Goal: Obtain resource: Download file/media

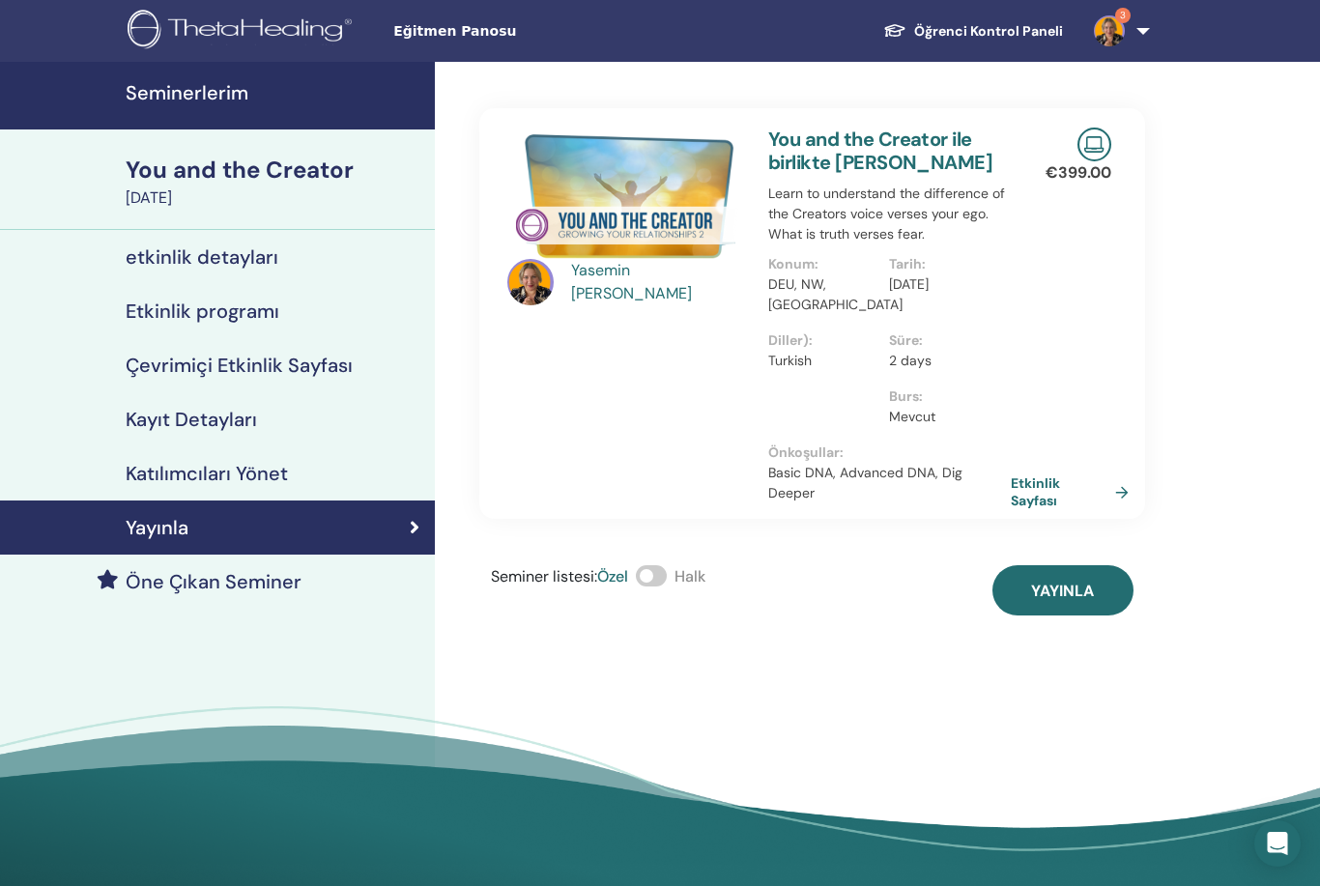
click at [313, 101] on h4 "Seminerlerim" at bounding box center [275, 92] width 298 height 23
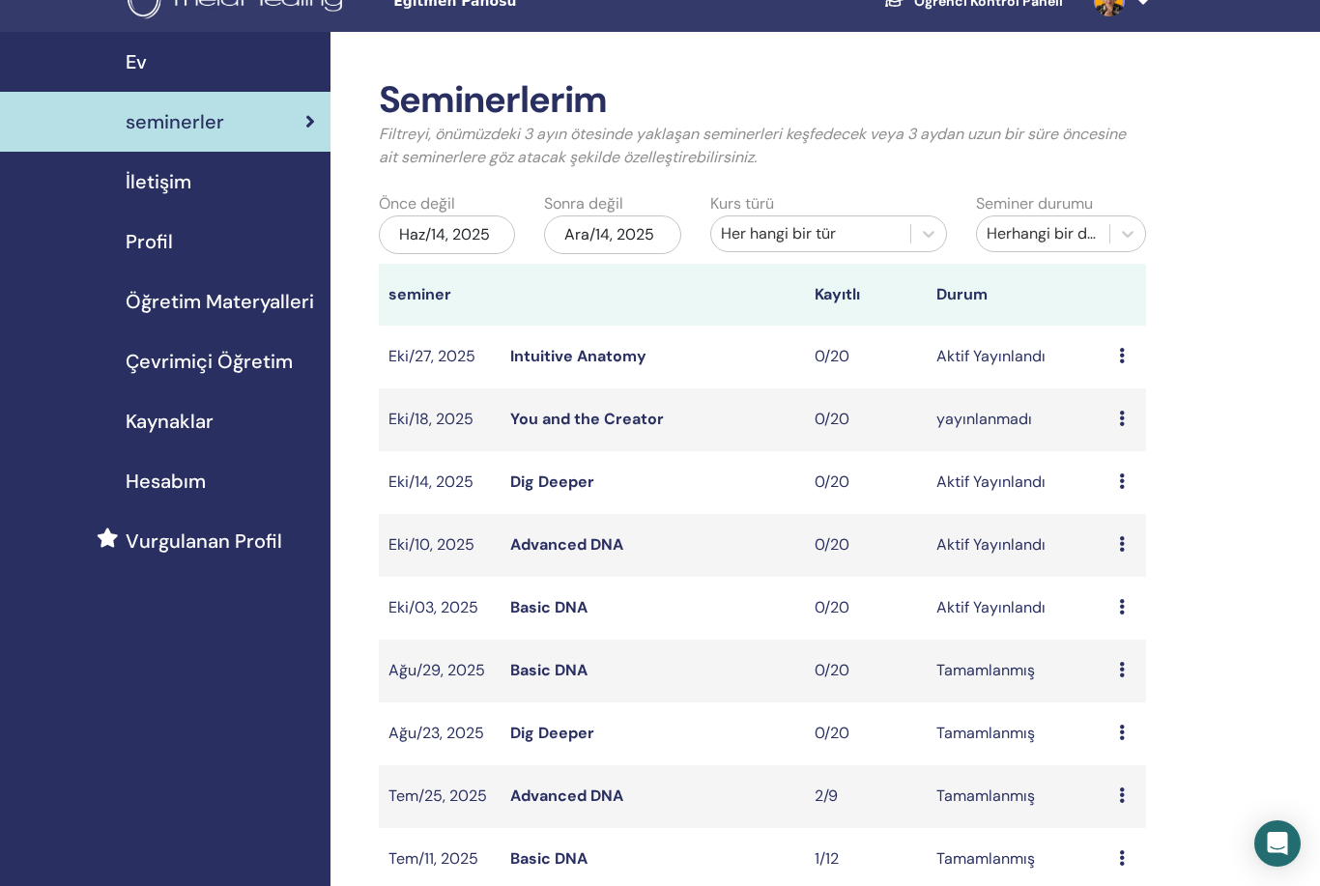
scroll to position [38, 0]
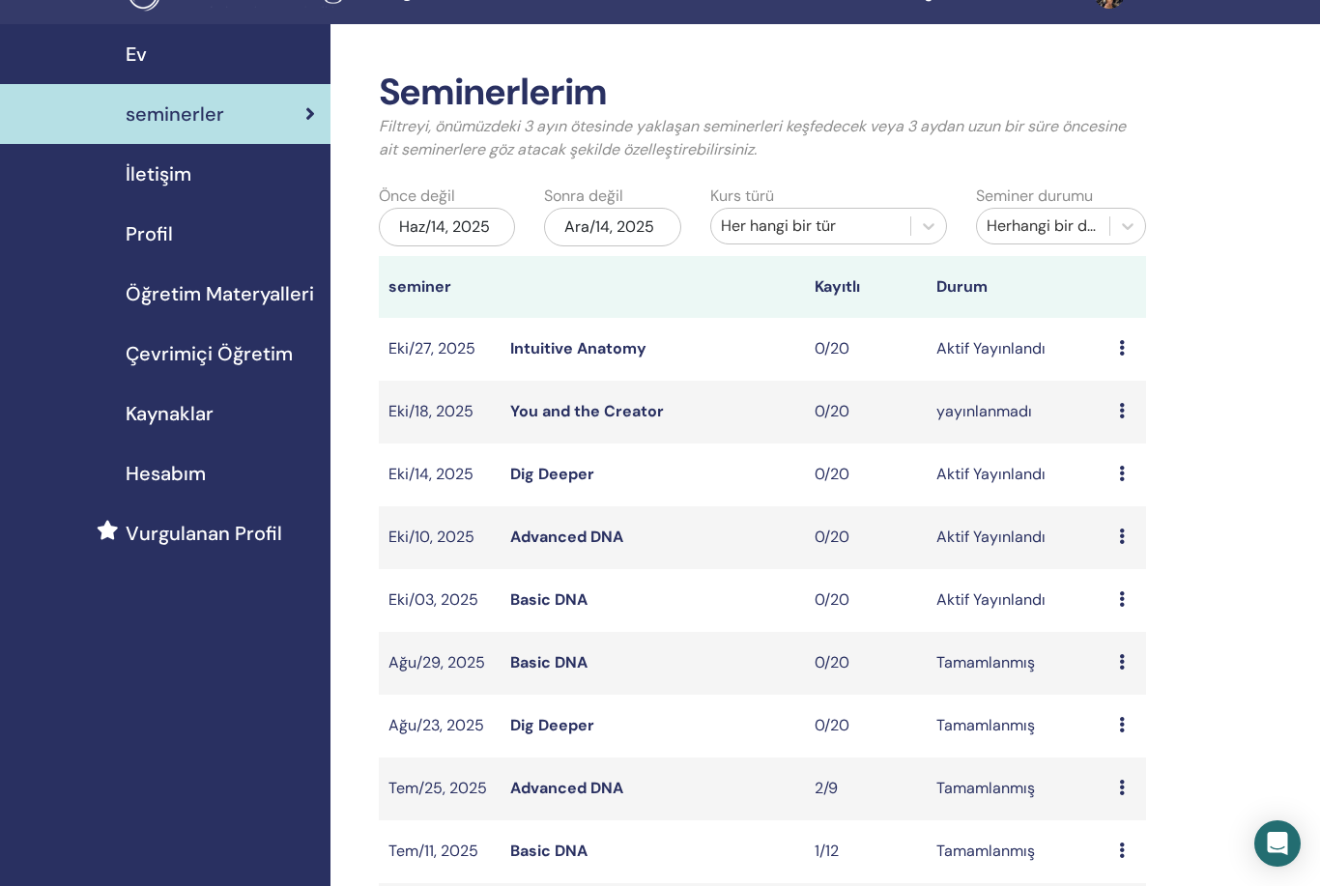
click at [1122, 344] on icon at bounding box center [1122, 347] width 6 height 15
click at [1137, 415] on link "katılımcılar" at bounding box center [1126, 418] width 78 height 20
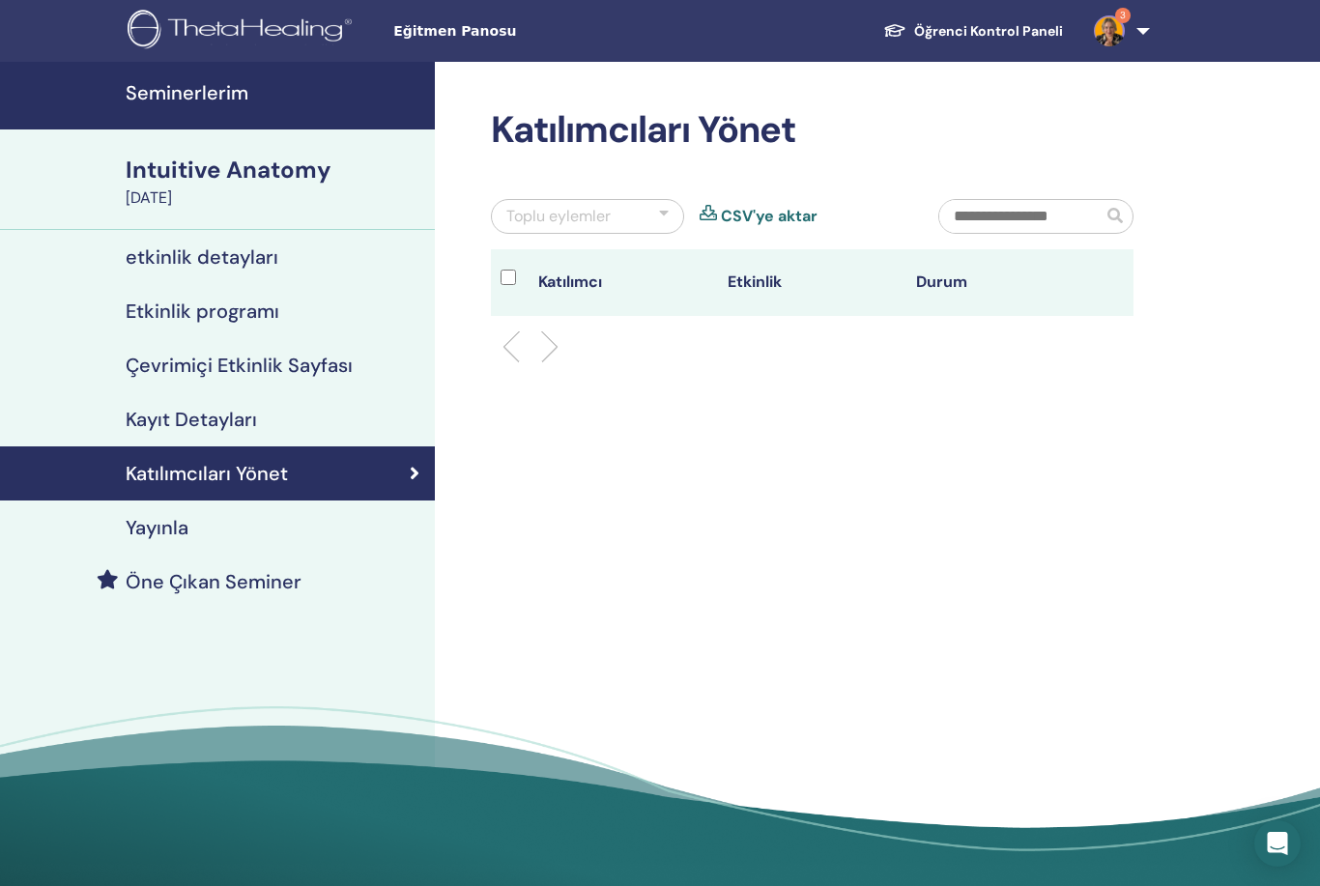
click at [297, 528] on div "Yayınla" at bounding box center [217, 527] width 404 height 23
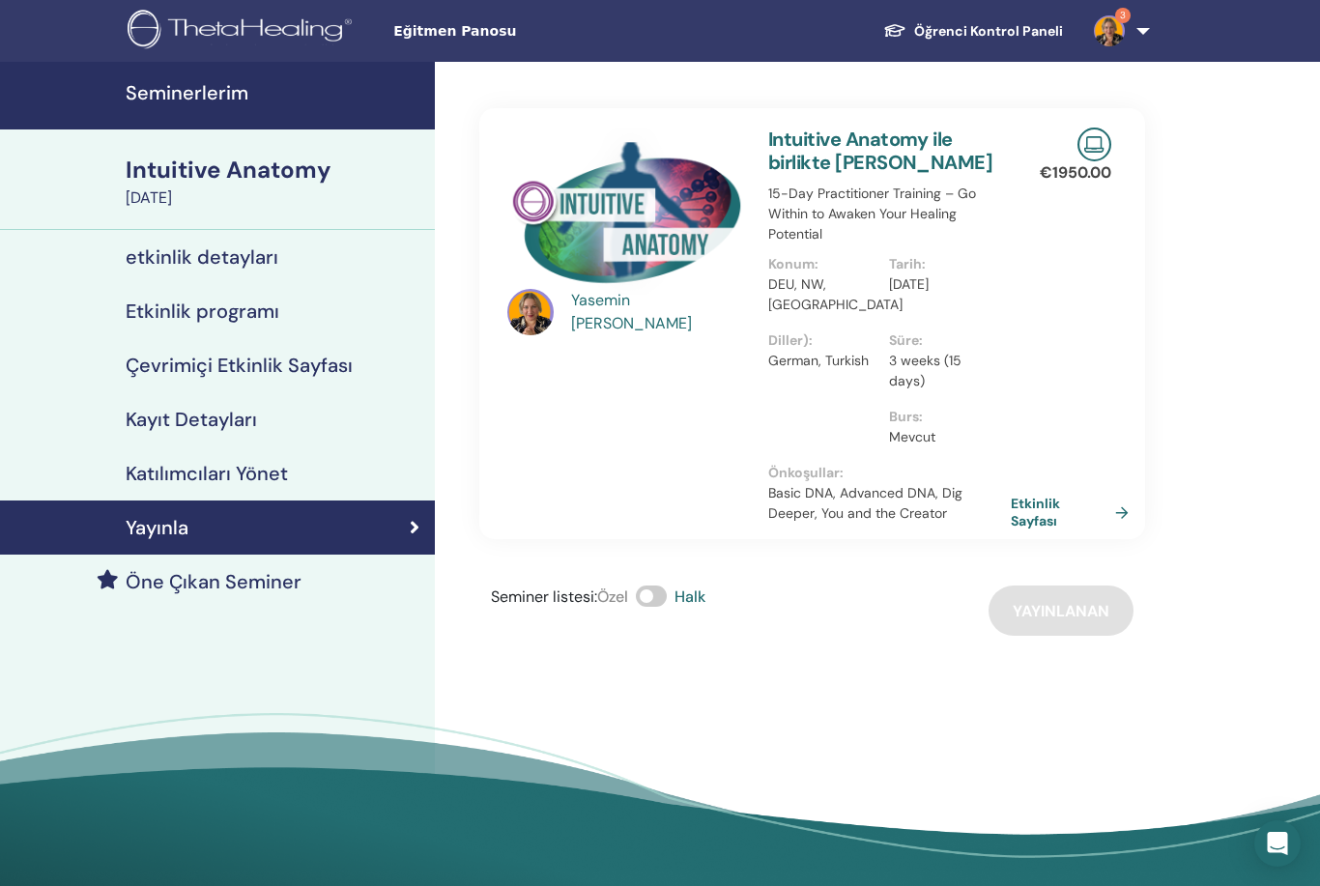
click at [1112, 495] on link "Etkinlik Sayfası" at bounding box center [1074, 512] width 126 height 35
click at [299, 73] on link "Seminerlerim" at bounding box center [217, 96] width 435 height 68
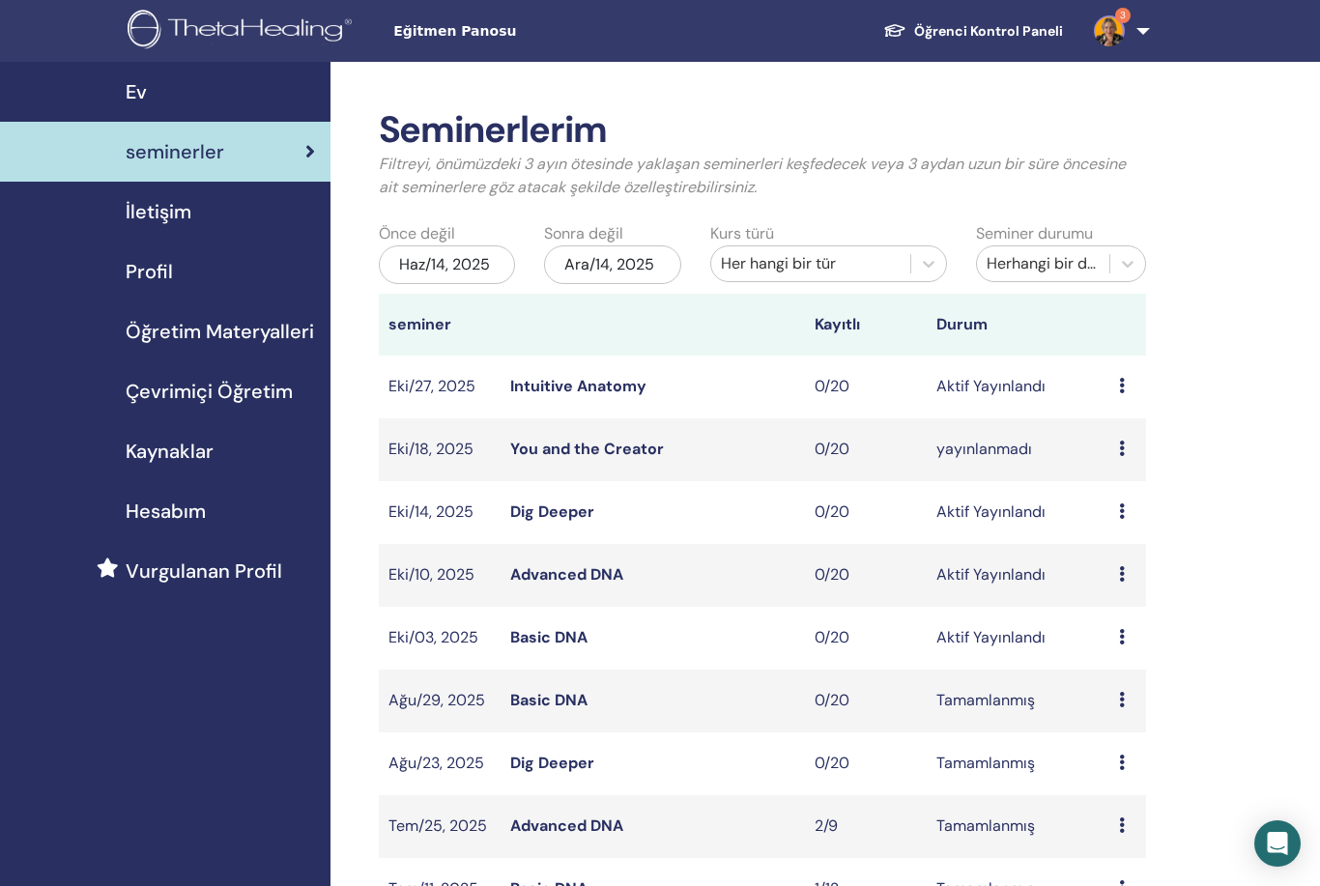
click at [262, 330] on span "Öğretim Materyalleri" at bounding box center [220, 331] width 189 height 29
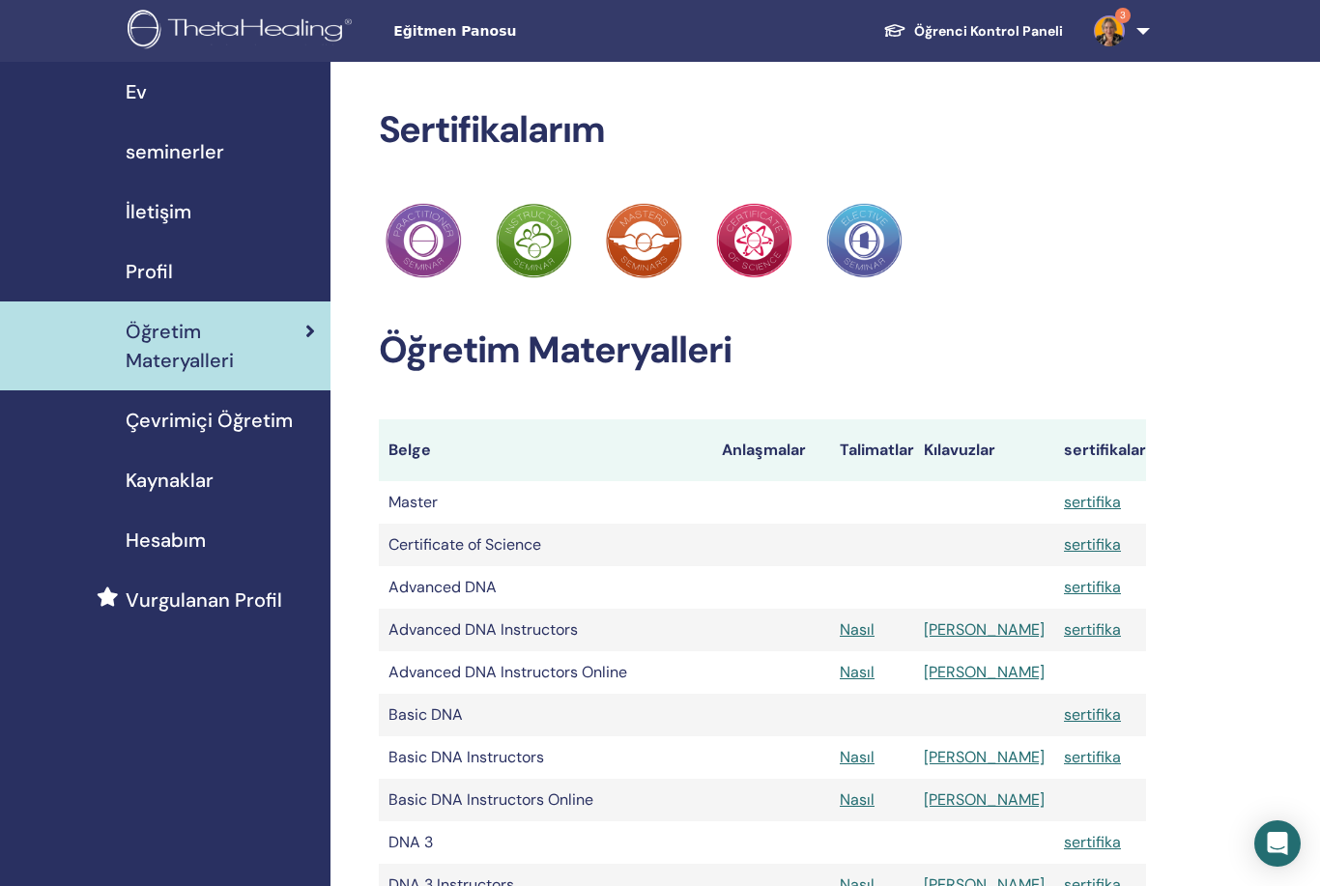
click at [205, 479] on span "Kaynaklar" at bounding box center [170, 480] width 88 height 29
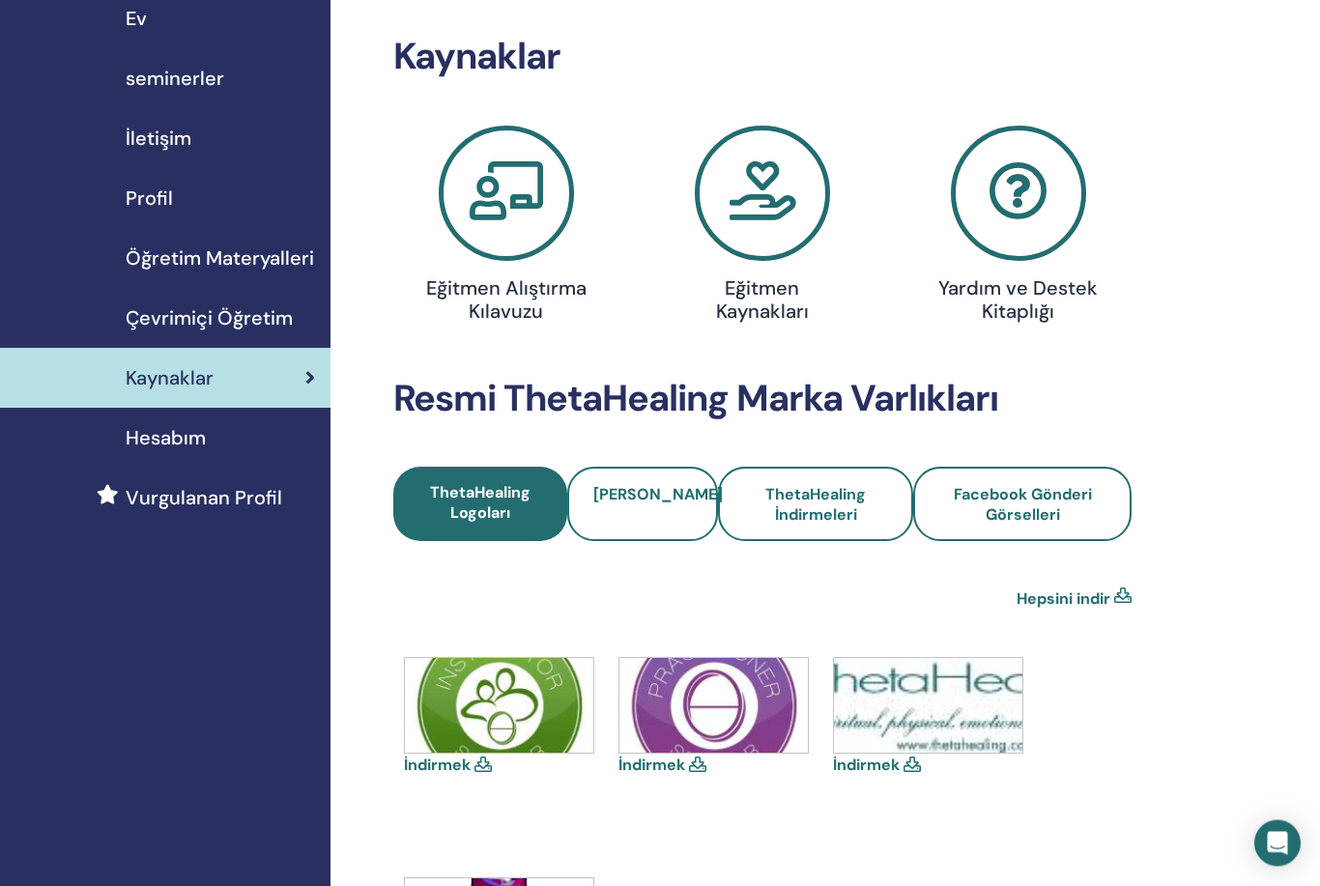
scroll to position [73, 0]
click at [647, 505] on span "[PERSON_NAME]" at bounding box center [659, 494] width 130 height 20
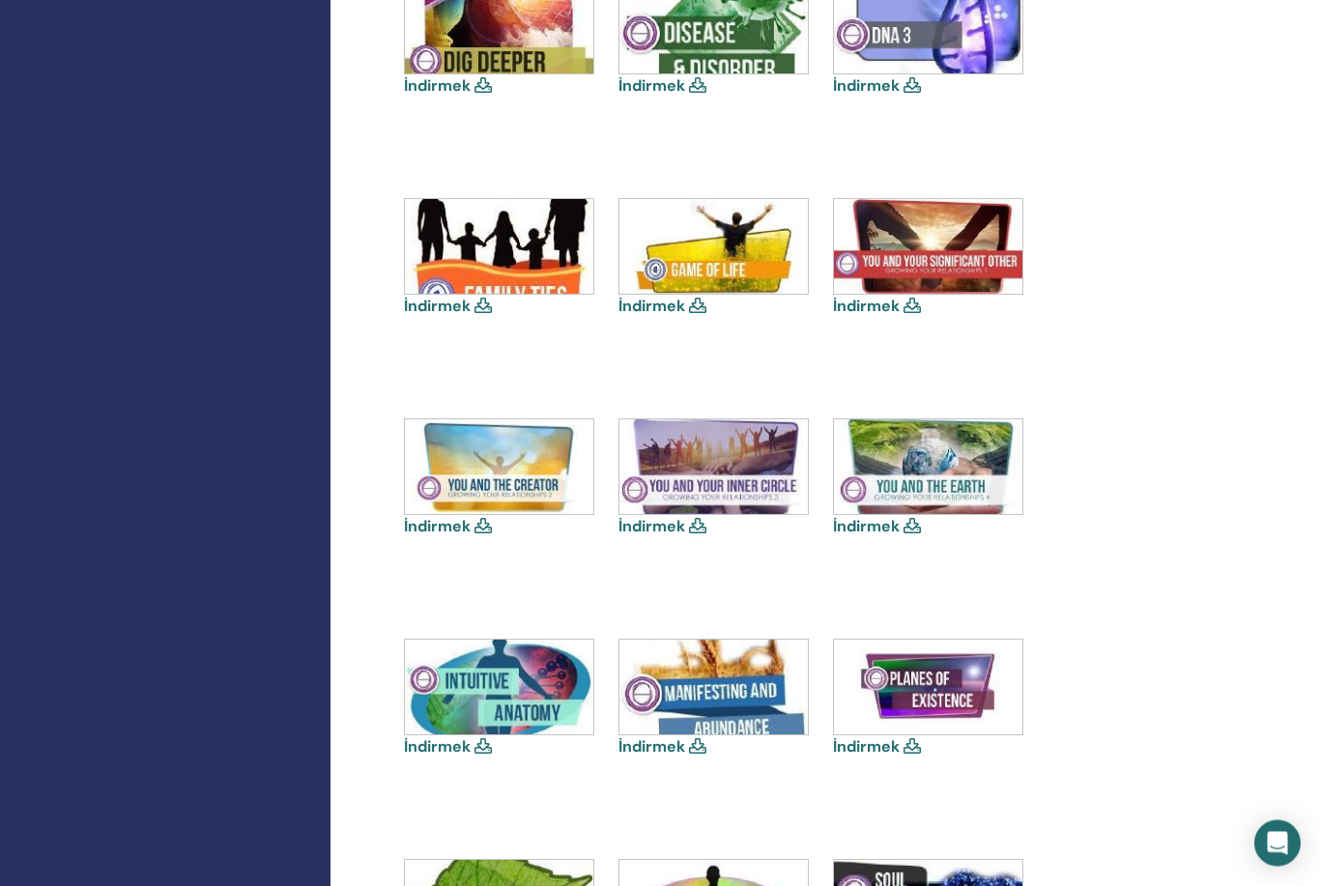
scroll to position [1069, 0]
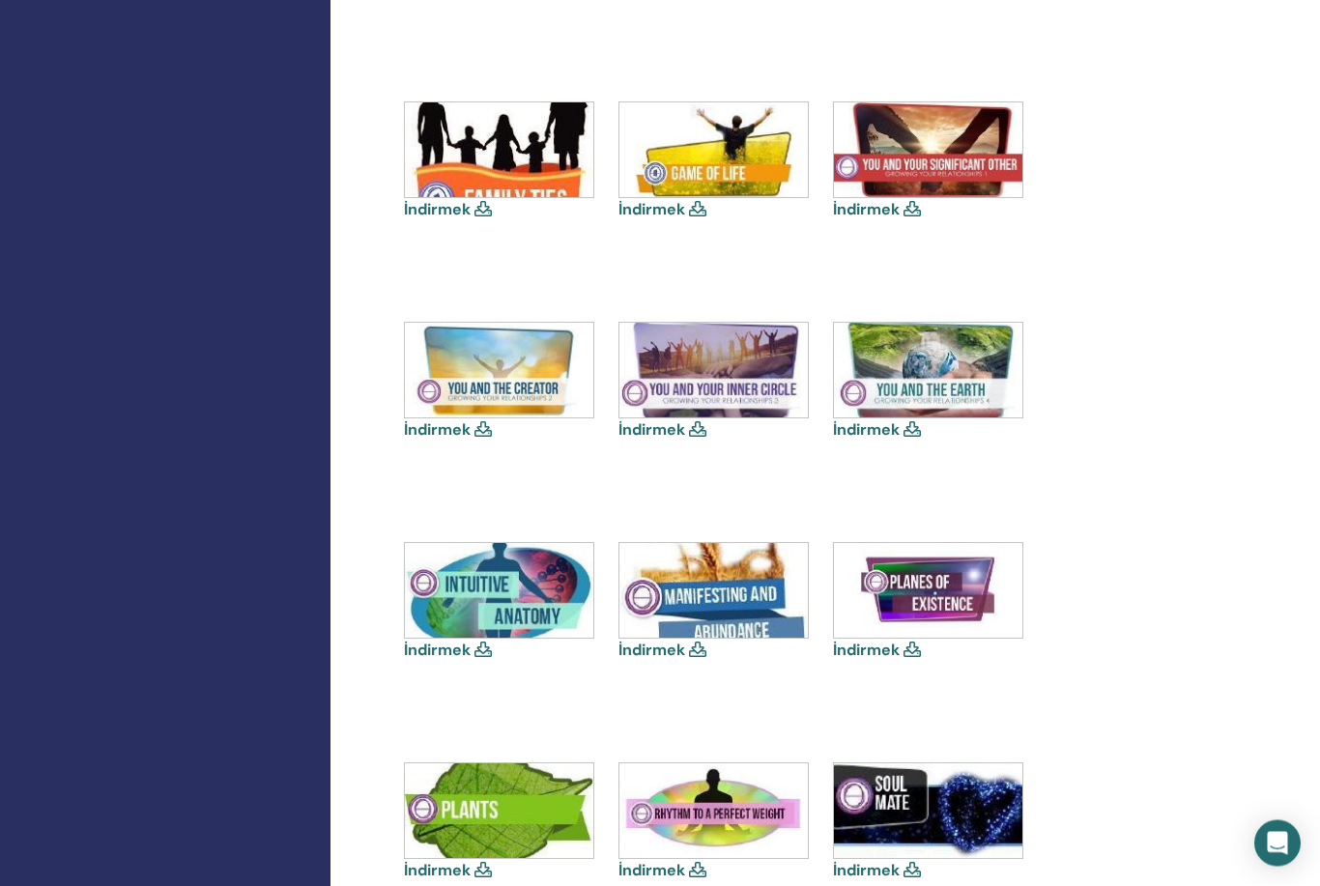
click at [494, 599] on img at bounding box center [499, 591] width 189 height 95
click at [484, 648] on icon at bounding box center [483, 650] width 17 height 15
click at [470, 652] on link "İndirmek" at bounding box center [437, 651] width 67 height 20
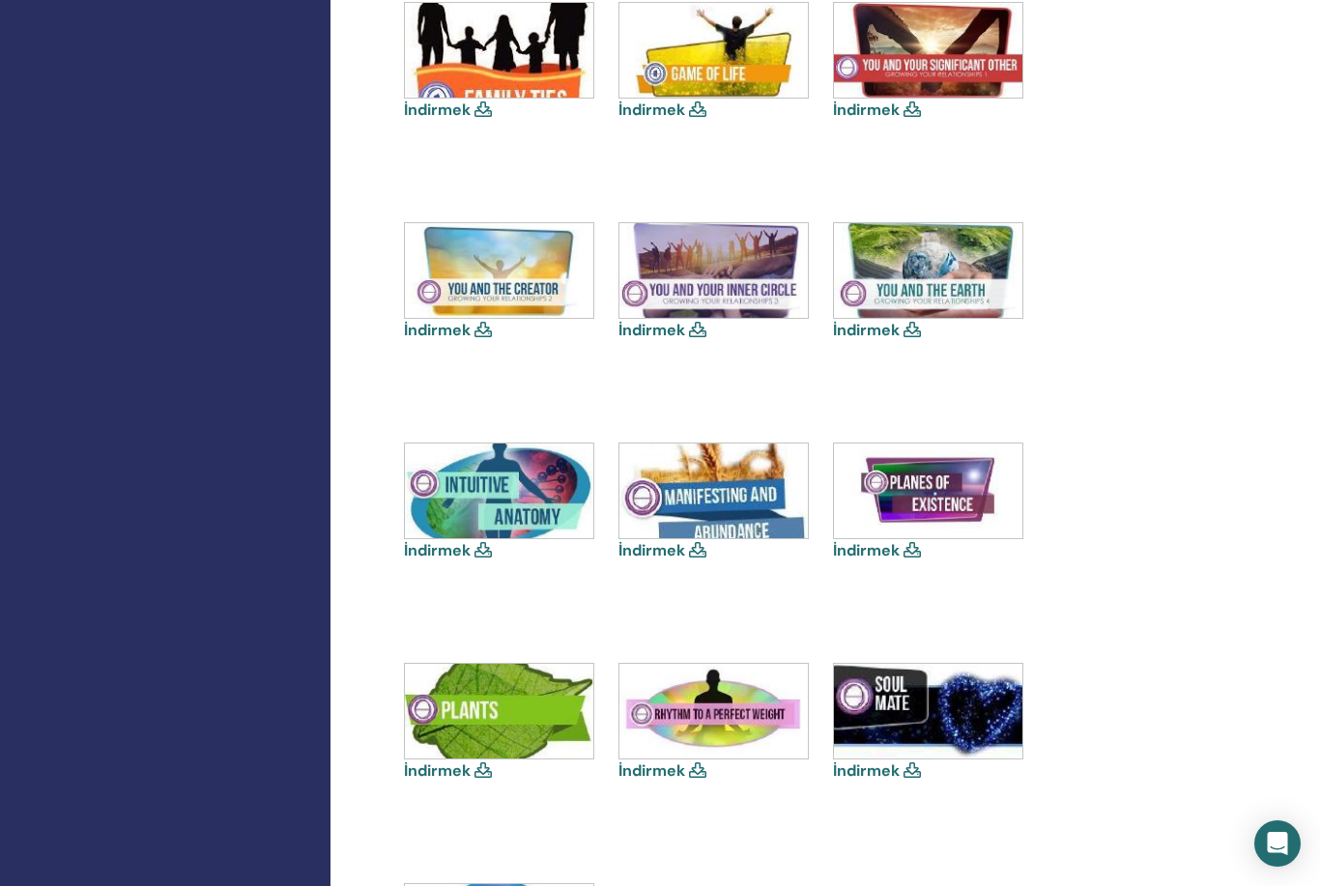
scroll to position [1166, 0]
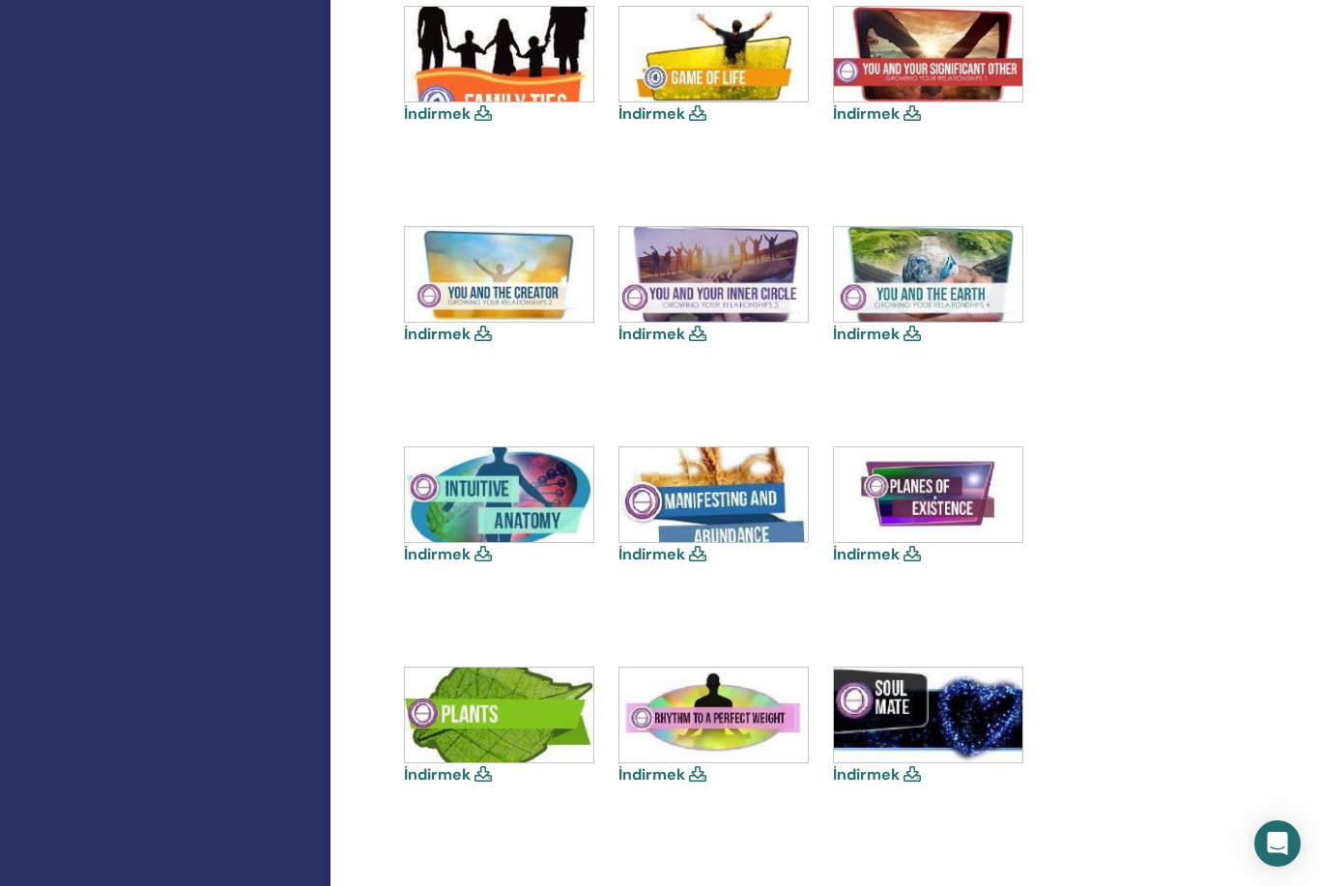
click at [913, 559] on icon at bounding box center [912, 553] width 17 height 15
click at [557, 497] on img at bounding box center [499, 495] width 189 height 95
click at [491, 564] on div "İndirmek" at bounding box center [500, 507] width 193 height 120
click at [491, 561] on div "İndirmek" at bounding box center [500, 507] width 193 height 120
click at [489, 552] on icon at bounding box center [483, 553] width 17 height 15
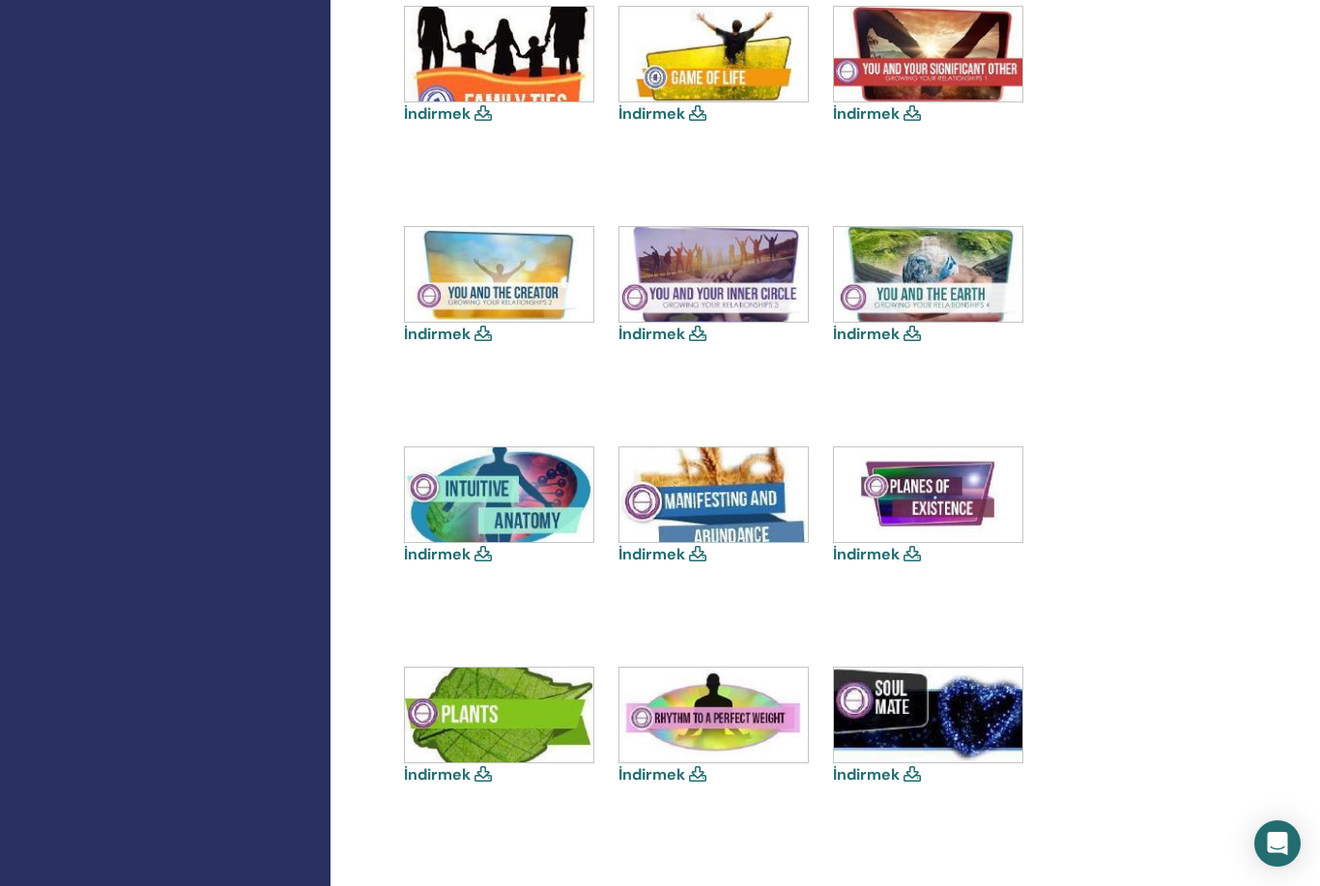
click at [484, 539] on img at bounding box center [499, 495] width 189 height 95
click at [490, 553] on icon at bounding box center [483, 553] width 17 height 15
click at [490, 561] on div "İndirmek" at bounding box center [500, 507] width 193 height 120
click at [490, 555] on icon at bounding box center [483, 553] width 17 height 15
click at [491, 554] on icon at bounding box center [483, 553] width 17 height 15
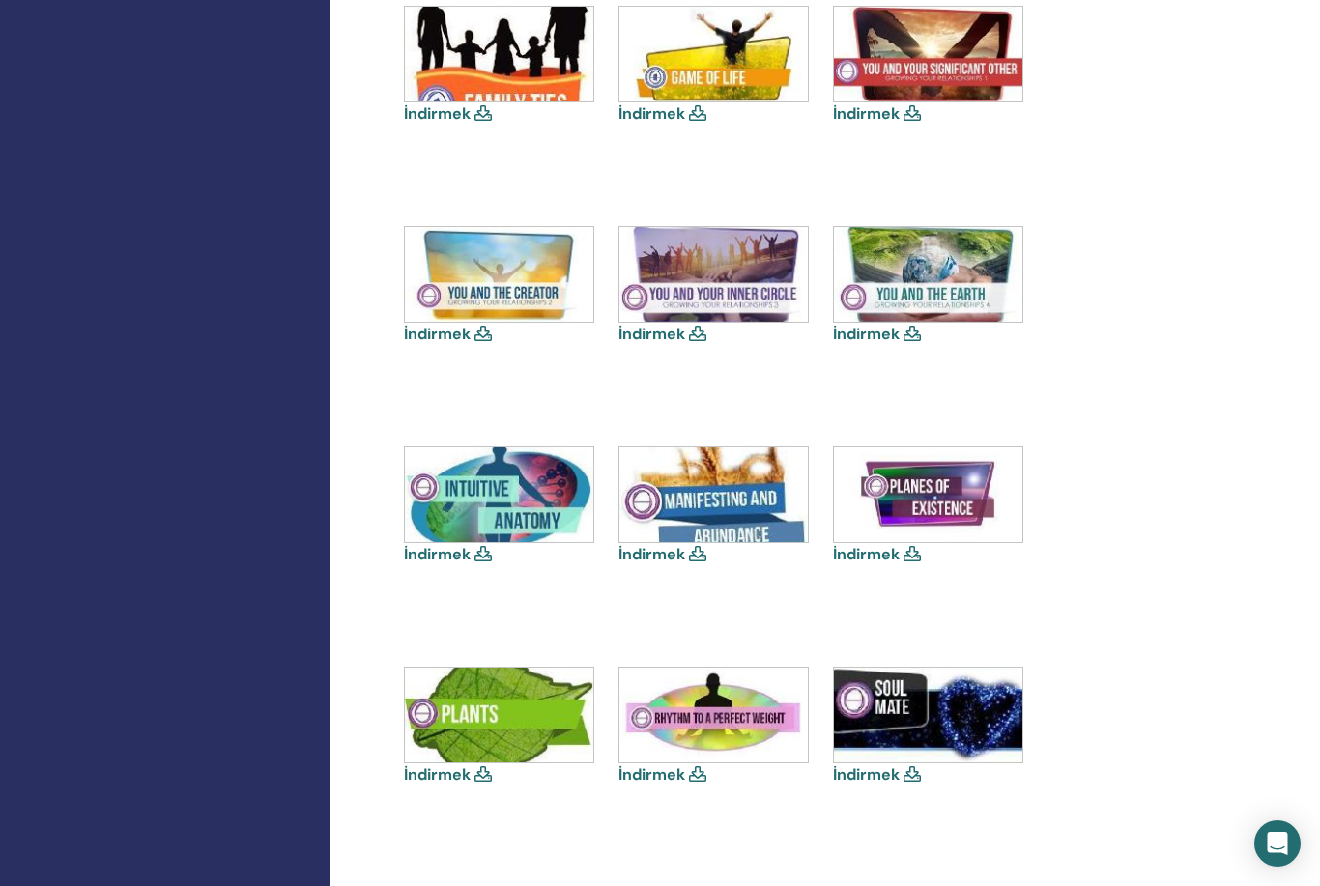
click at [496, 570] on div "İndirmek" at bounding box center [500, 534] width 193 height 174
click at [491, 552] on icon at bounding box center [483, 553] width 17 height 15
click at [482, 538] on img at bounding box center [499, 495] width 189 height 95
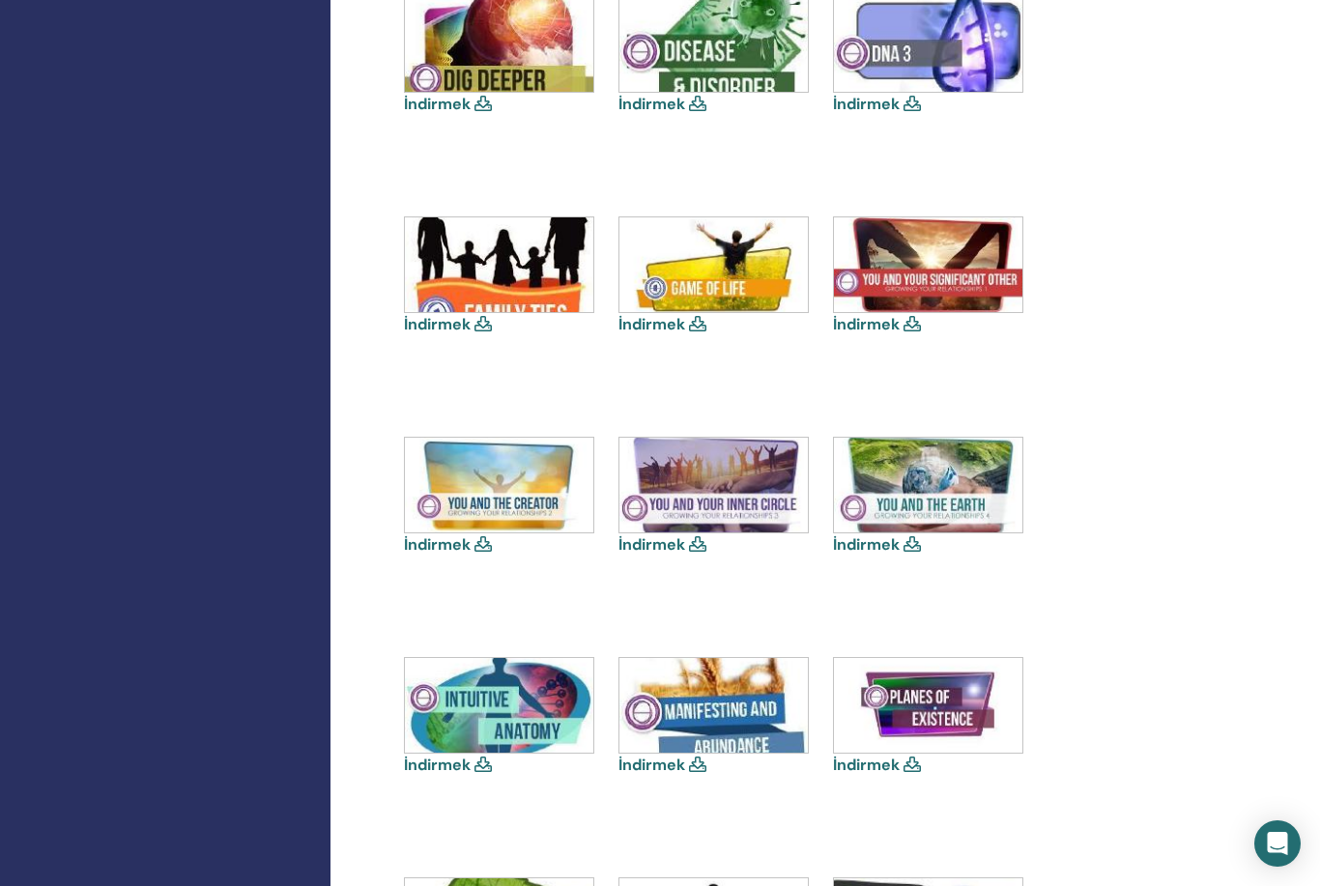
scroll to position [998, 0]
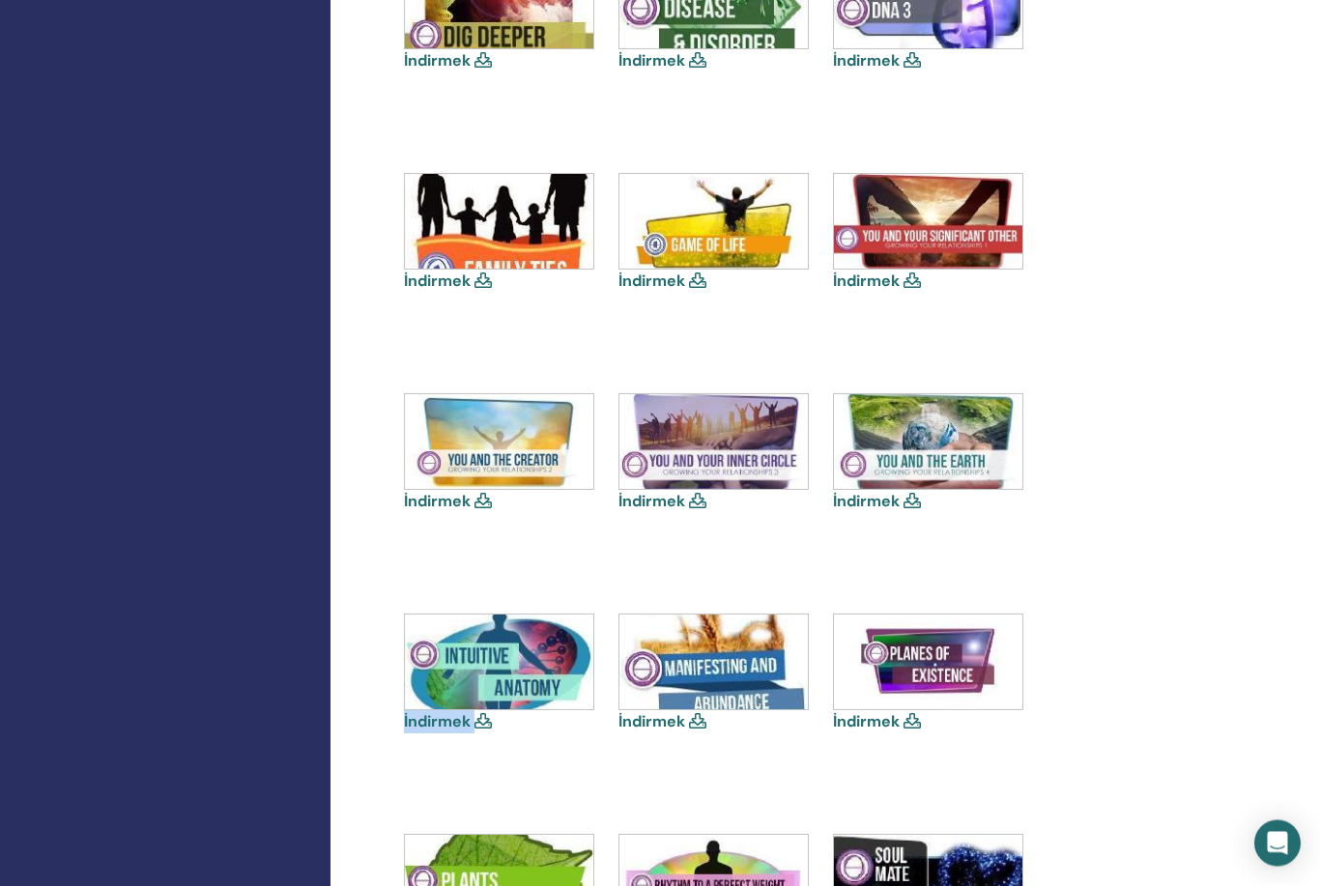
click at [507, 740] on div "İndirmek" at bounding box center [500, 702] width 193 height 174
click at [513, 742] on div "İndirmek" at bounding box center [500, 702] width 193 height 174
click at [485, 720] on icon at bounding box center [483, 721] width 17 height 15
click at [483, 721] on icon at bounding box center [483, 721] width 17 height 15
click at [489, 723] on icon at bounding box center [483, 721] width 17 height 15
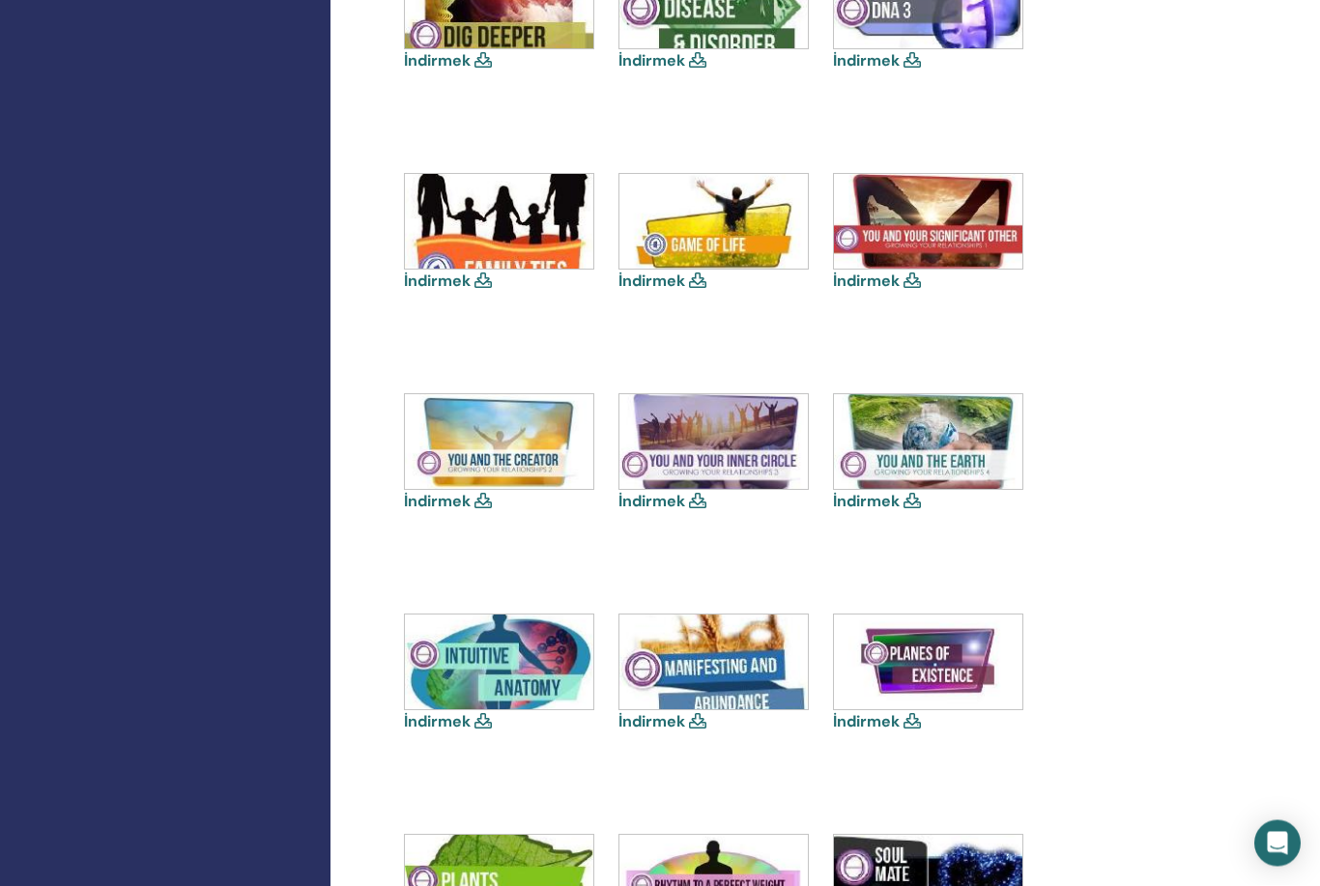
click at [481, 725] on icon at bounding box center [483, 721] width 17 height 15
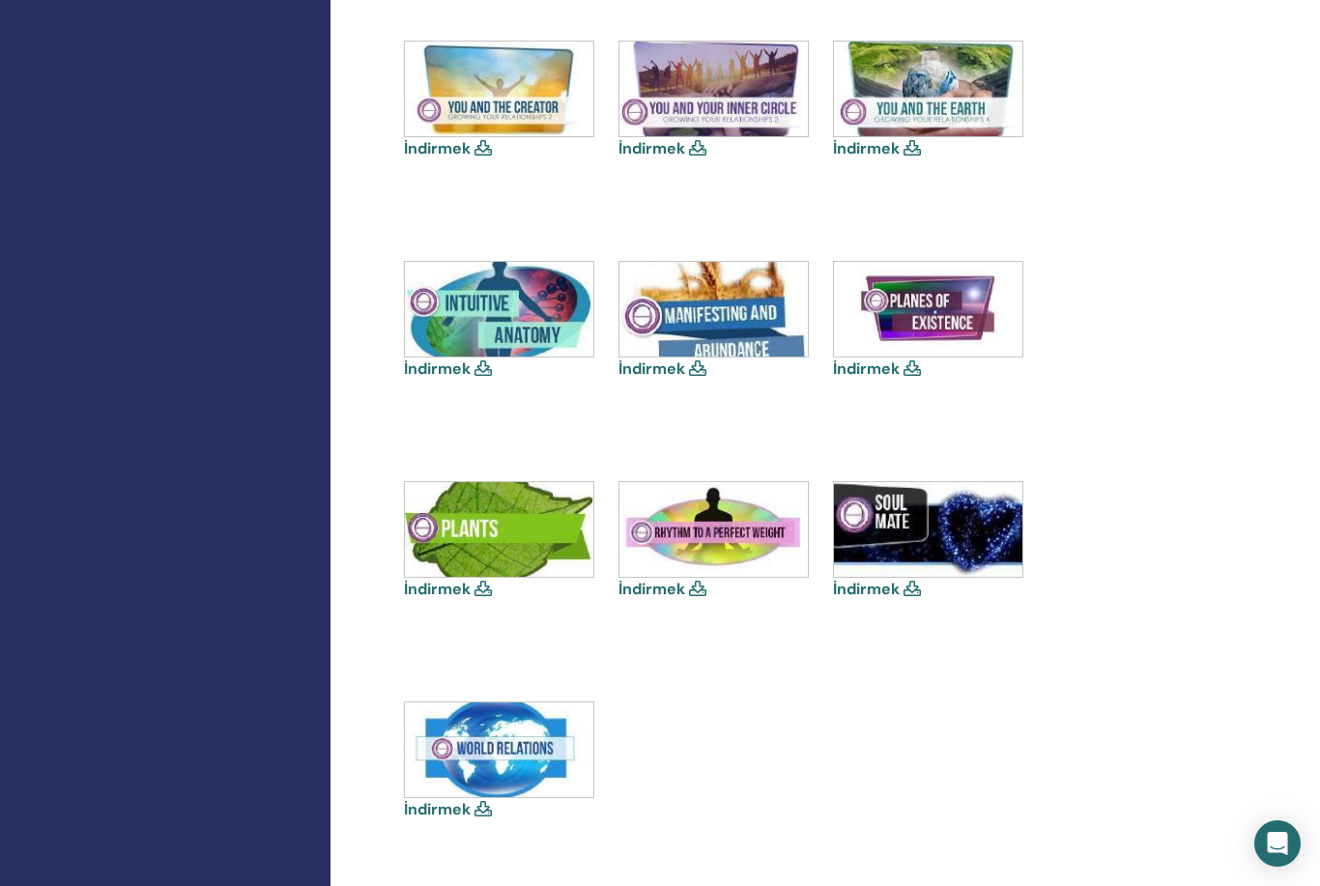
scroll to position [1367, 0]
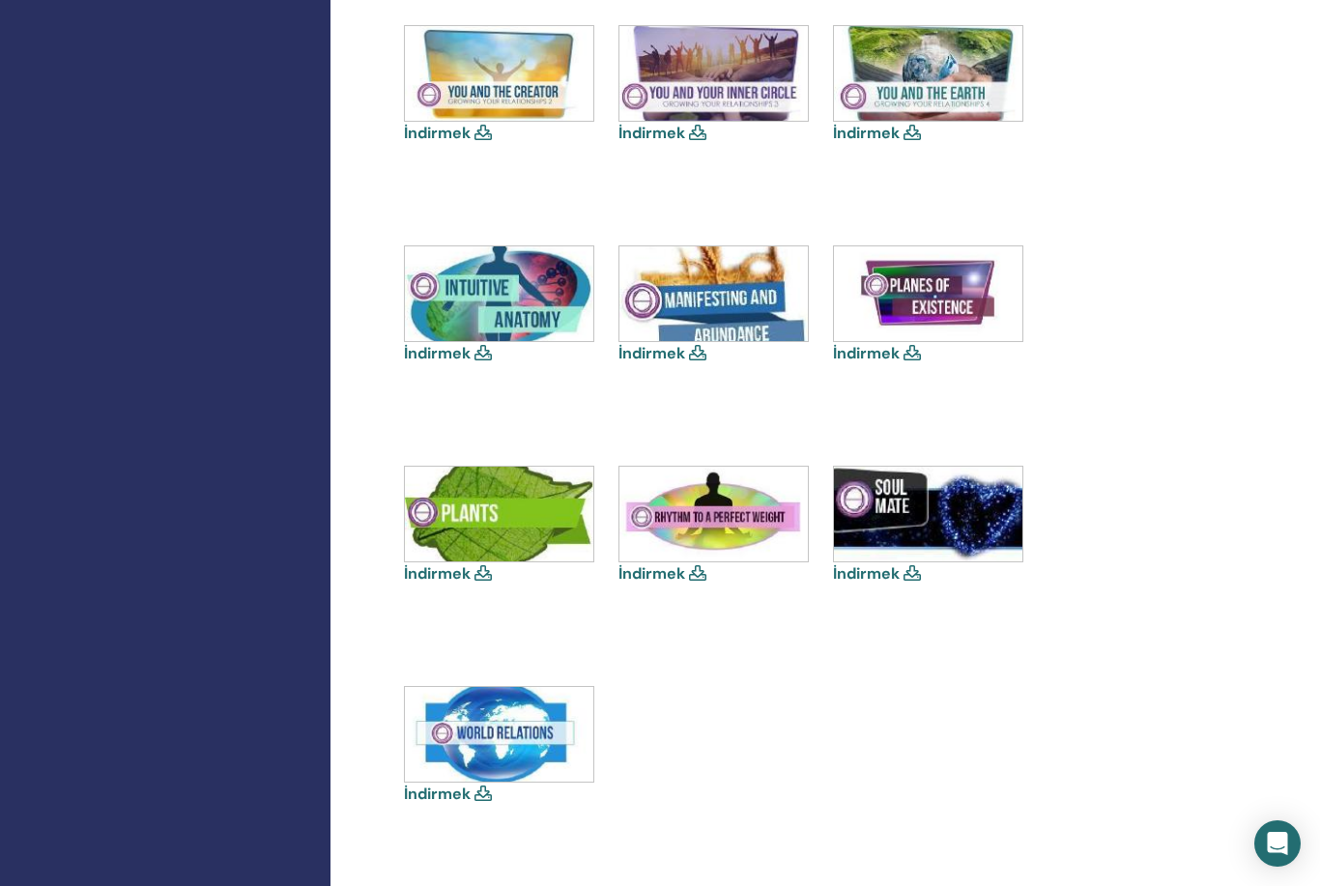
click at [682, 564] on link "İndirmek" at bounding box center [652, 574] width 67 height 20
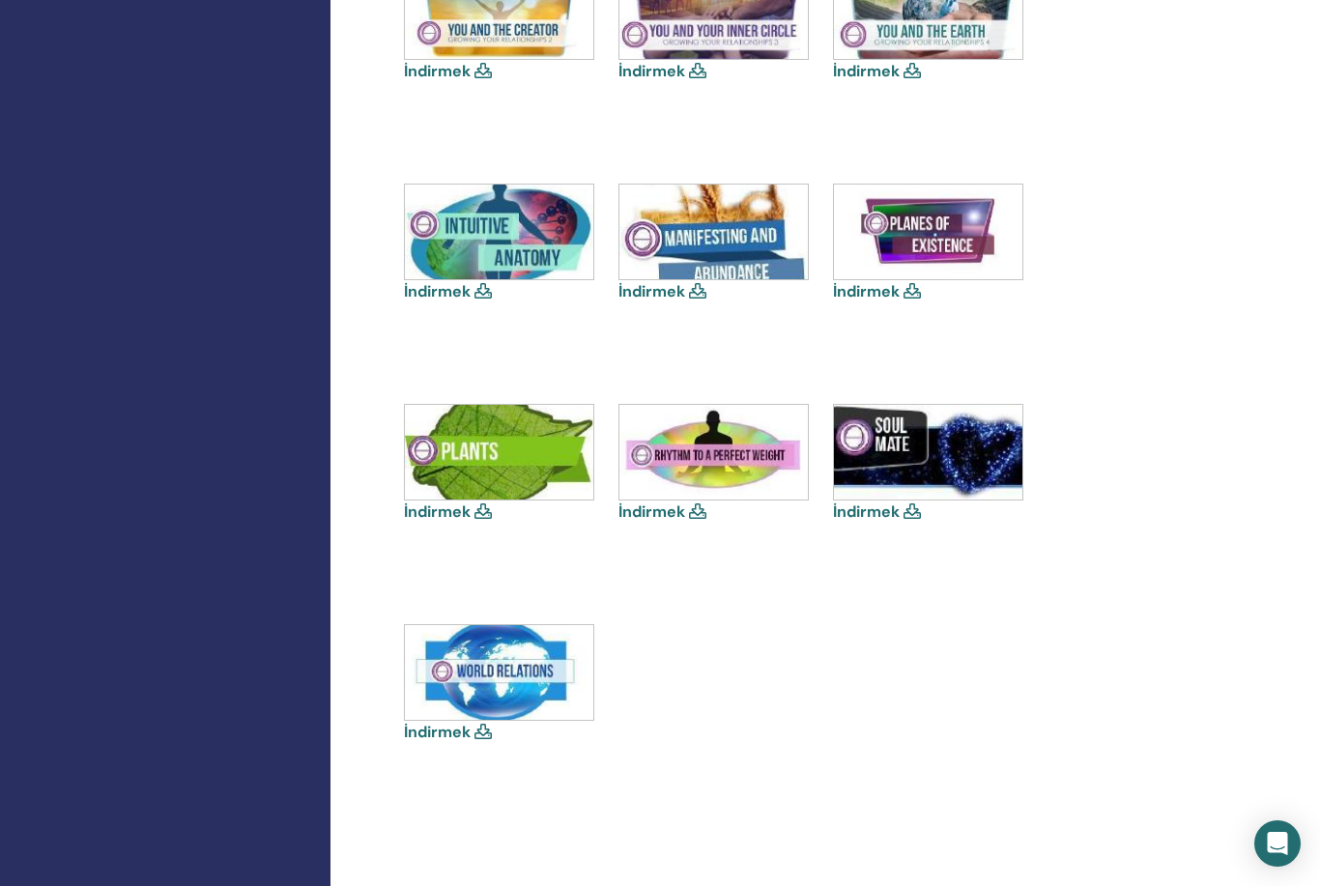
click at [695, 518] on div "İndirmek" at bounding box center [715, 464] width 193 height 120
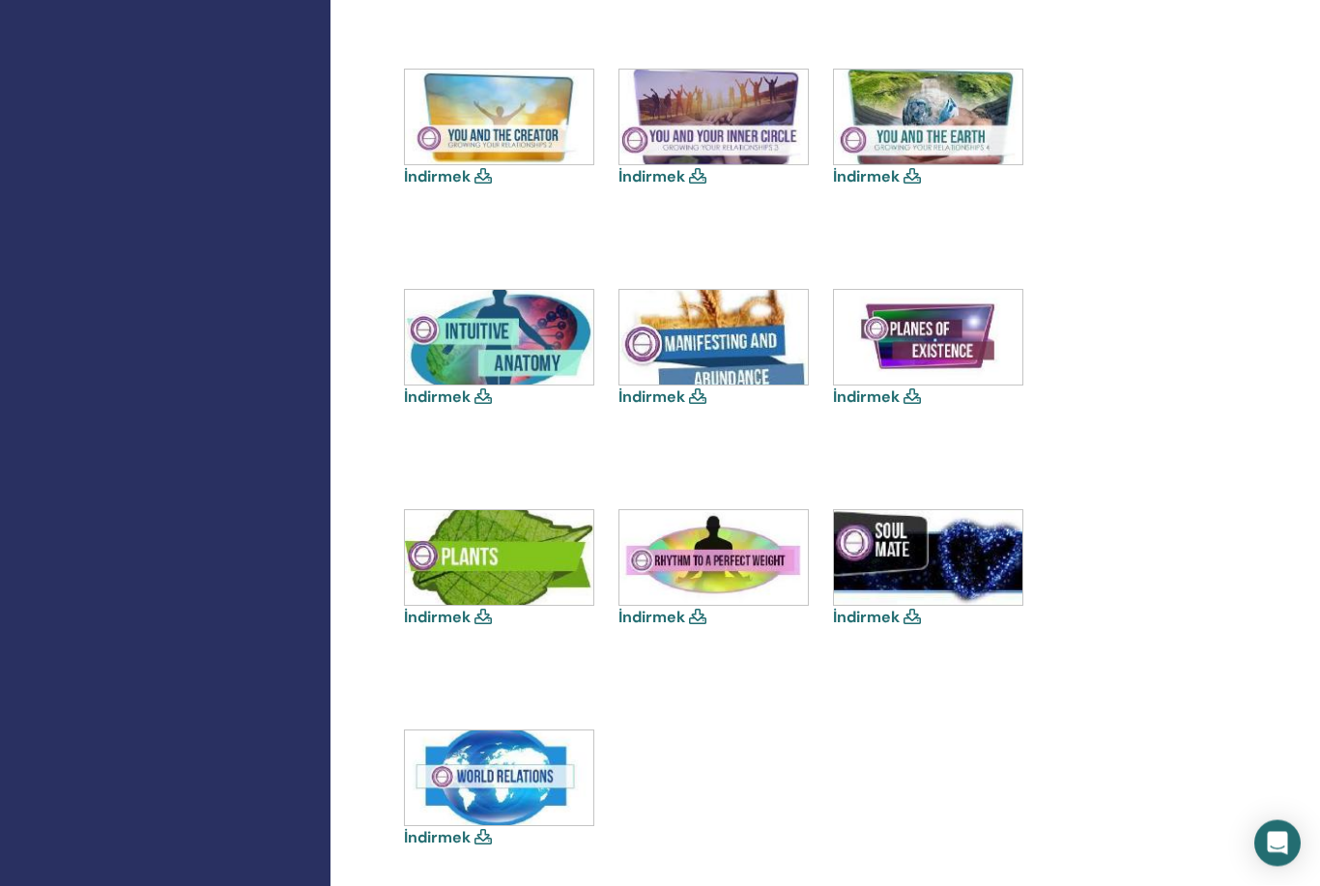
scroll to position [1324, 0]
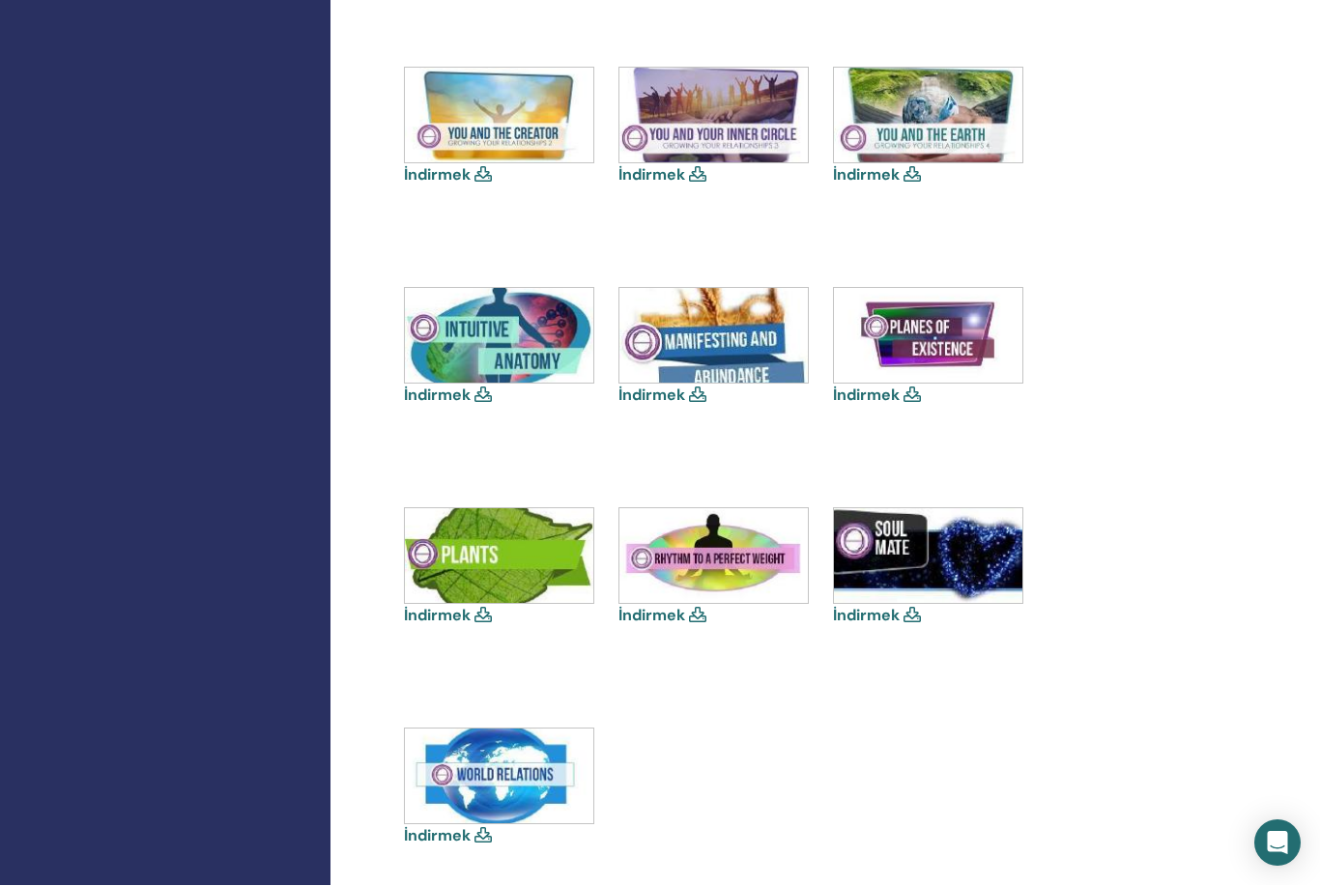
click at [552, 327] on img at bounding box center [499, 336] width 189 height 95
click at [544, 322] on img at bounding box center [499, 336] width 189 height 95
click at [554, 324] on img at bounding box center [499, 336] width 189 height 95
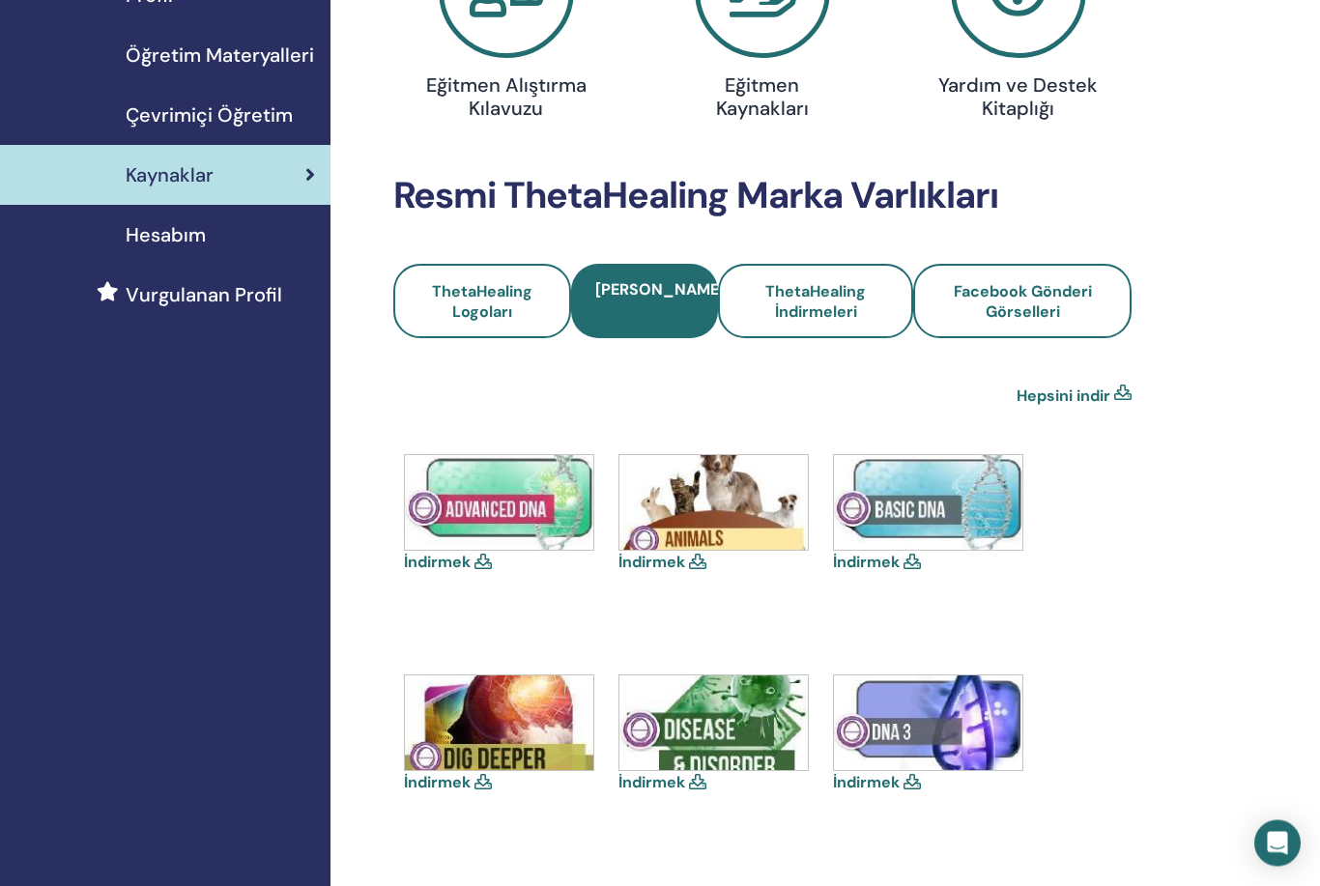
scroll to position [264, 0]
